Goal: Information Seeking & Learning: Learn about a topic

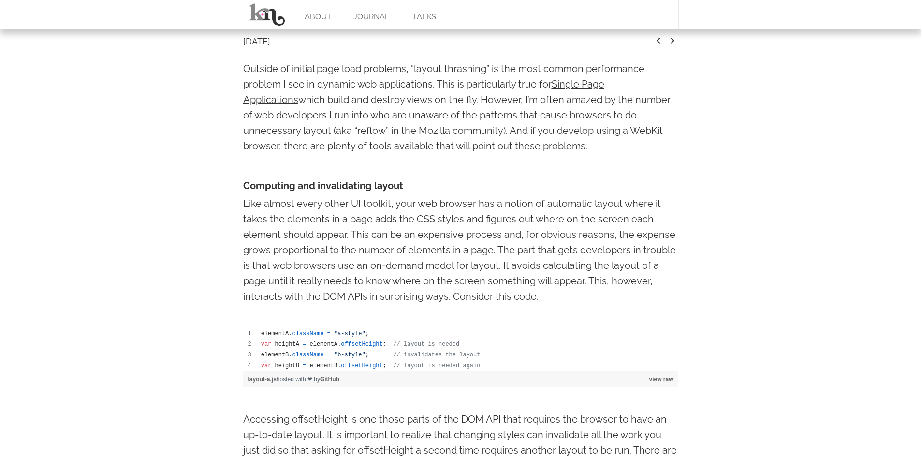
scroll to position [354, 0]
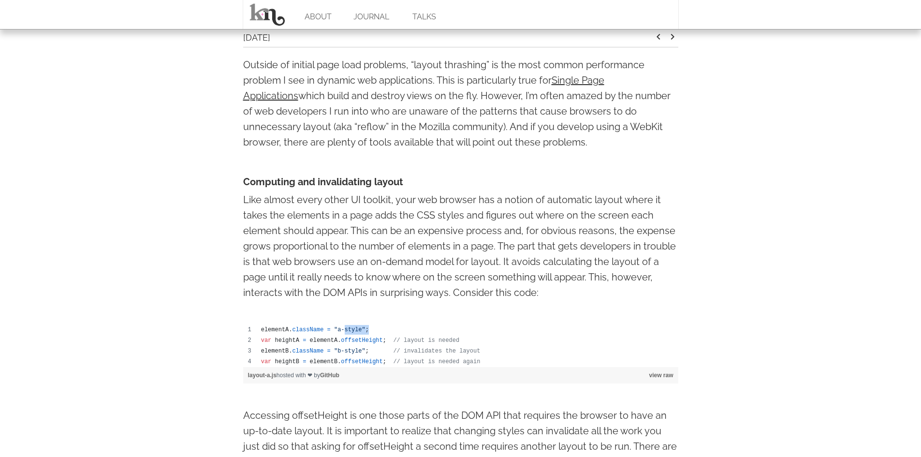
drag, startPoint x: 357, startPoint y: 330, endPoint x: 398, endPoint y: 328, distance: 41.1
click at [398, 328] on td "elementA . className = "a-style" ;" at bounding box center [467, 329] width 422 height 11
click at [393, 342] on span "// layout is needed" at bounding box center [426, 340] width 66 height 7
drag, startPoint x: 312, startPoint y: 342, endPoint x: 380, endPoint y: 337, distance: 68.8
click at [380, 337] on td "var heightA = elementA . offsetHeight ; // layout is needed" at bounding box center [467, 340] width 422 height 11
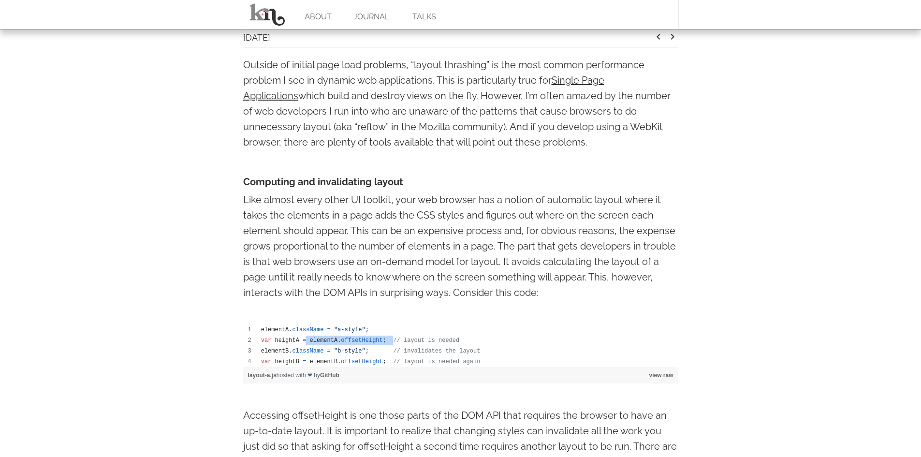
click at [380, 337] on td "var heightA = elementA . offsetHeight ; // layout is needed" at bounding box center [467, 340] width 422 height 11
click at [323, 338] on span "elementA" at bounding box center [324, 340] width 28 height 7
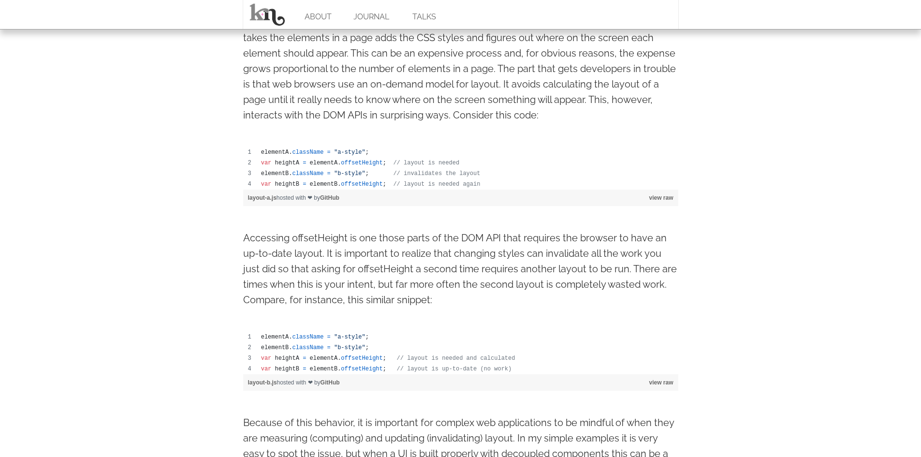
click at [269, 339] on span "elementA" at bounding box center [275, 336] width 28 height 7
drag, startPoint x: 269, startPoint y: 339, endPoint x: 278, endPoint y: 343, distance: 9.5
click at [269, 340] on span "elementA" at bounding box center [275, 336] width 28 height 7
click at [328, 360] on span "elementA" at bounding box center [324, 358] width 28 height 7
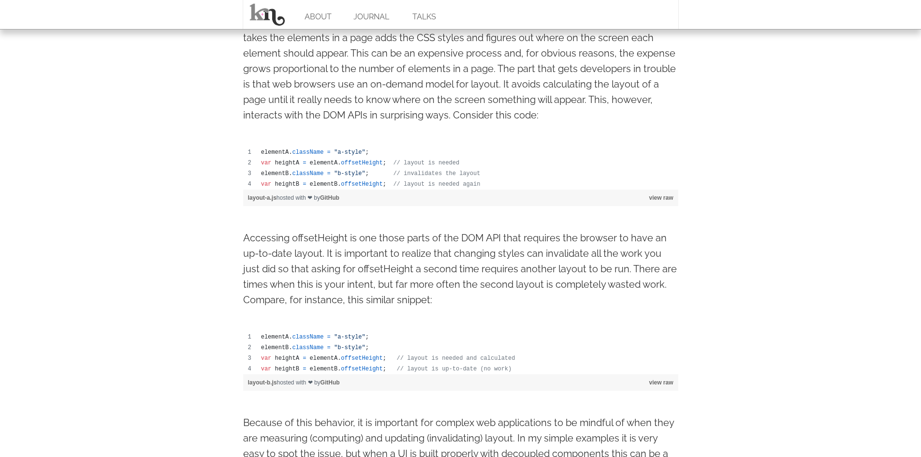
click at [300, 353] on td "var heightA = elementA . offsetHeight ; // layout is needed and calculated" at bounding box center [467, 358] width 422 height 11
click at [301, 349] on span "className" at bounding box center [307, 347] width 31 height 7
click at [356, 358] on span "offsetHeight" at bounding box center [362, 358] width 42 height 7
